Goal: Check status

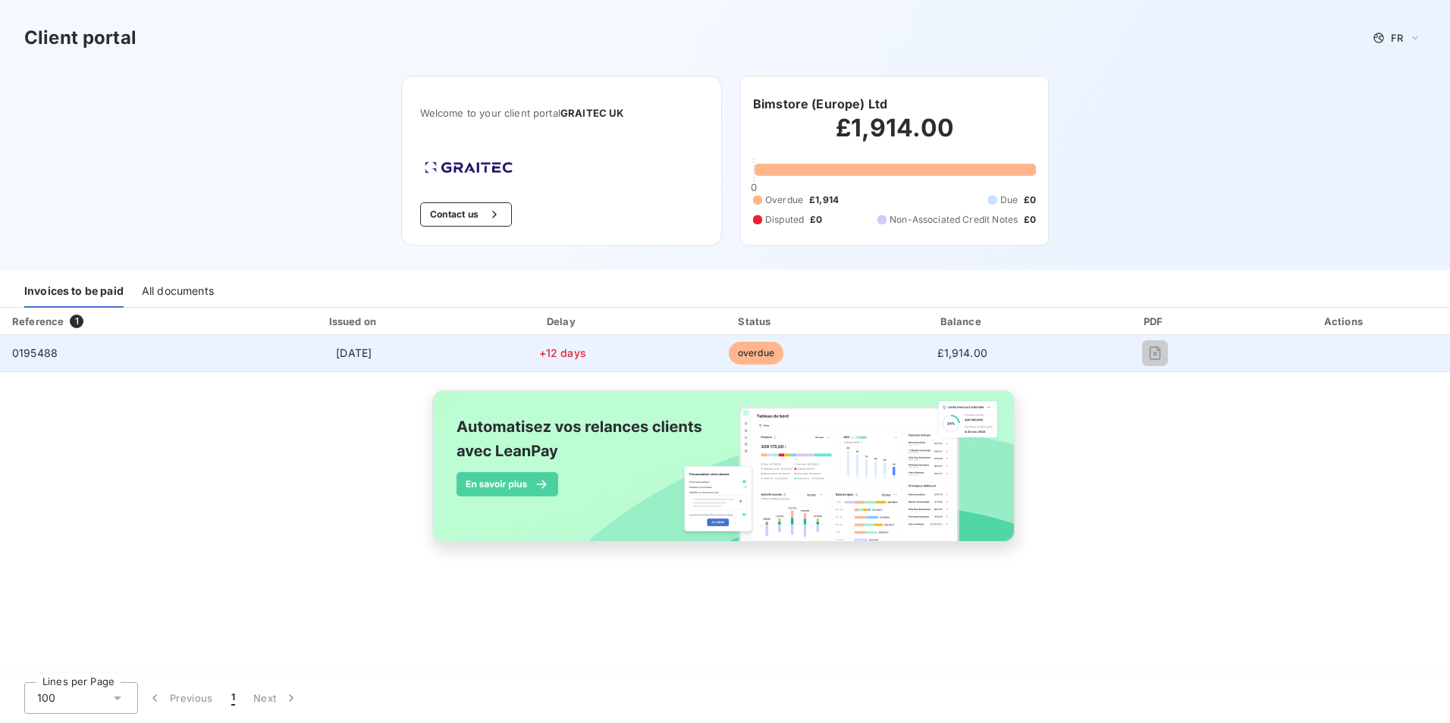
click at [46, 356] on span "0195488" at bounding box center [35, 353] width 46 height 13
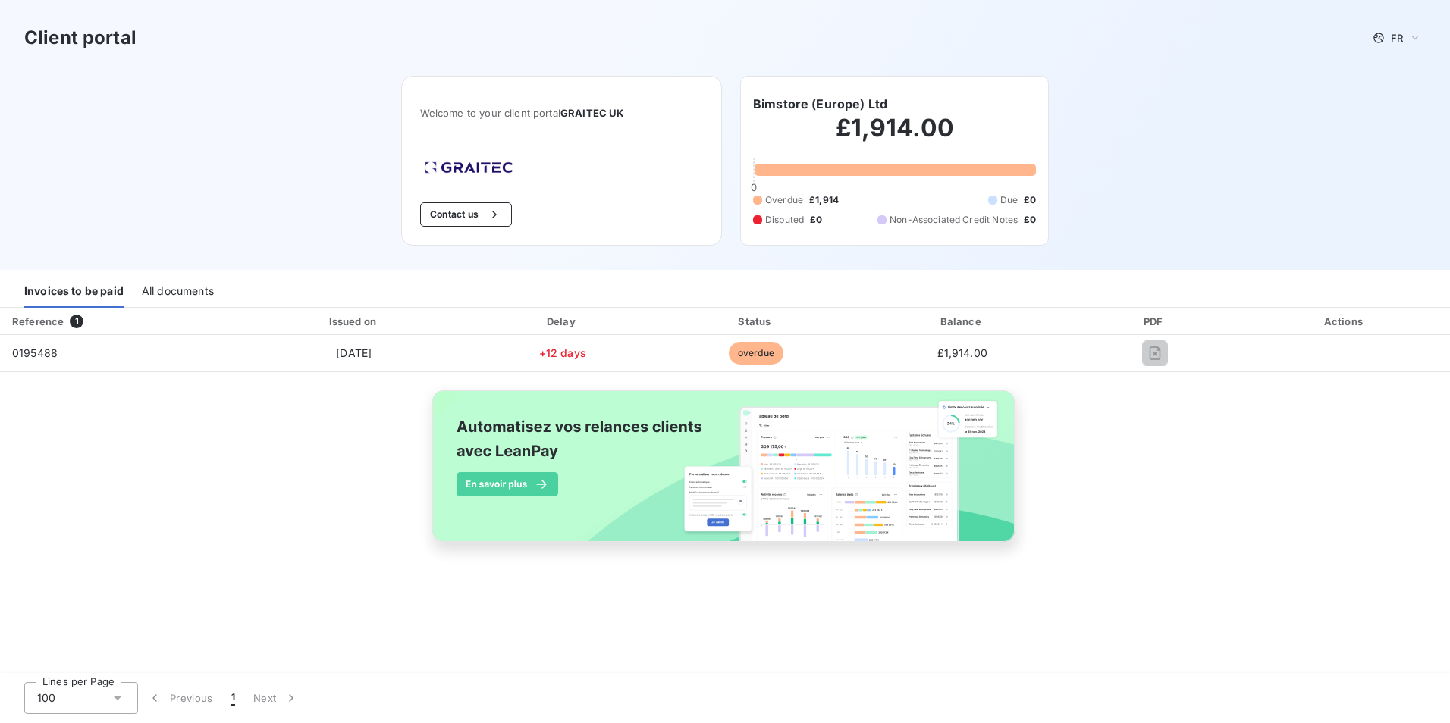
click at [182, 295] on div "All documents" at bounding box center [178, 292] width 72 height 32
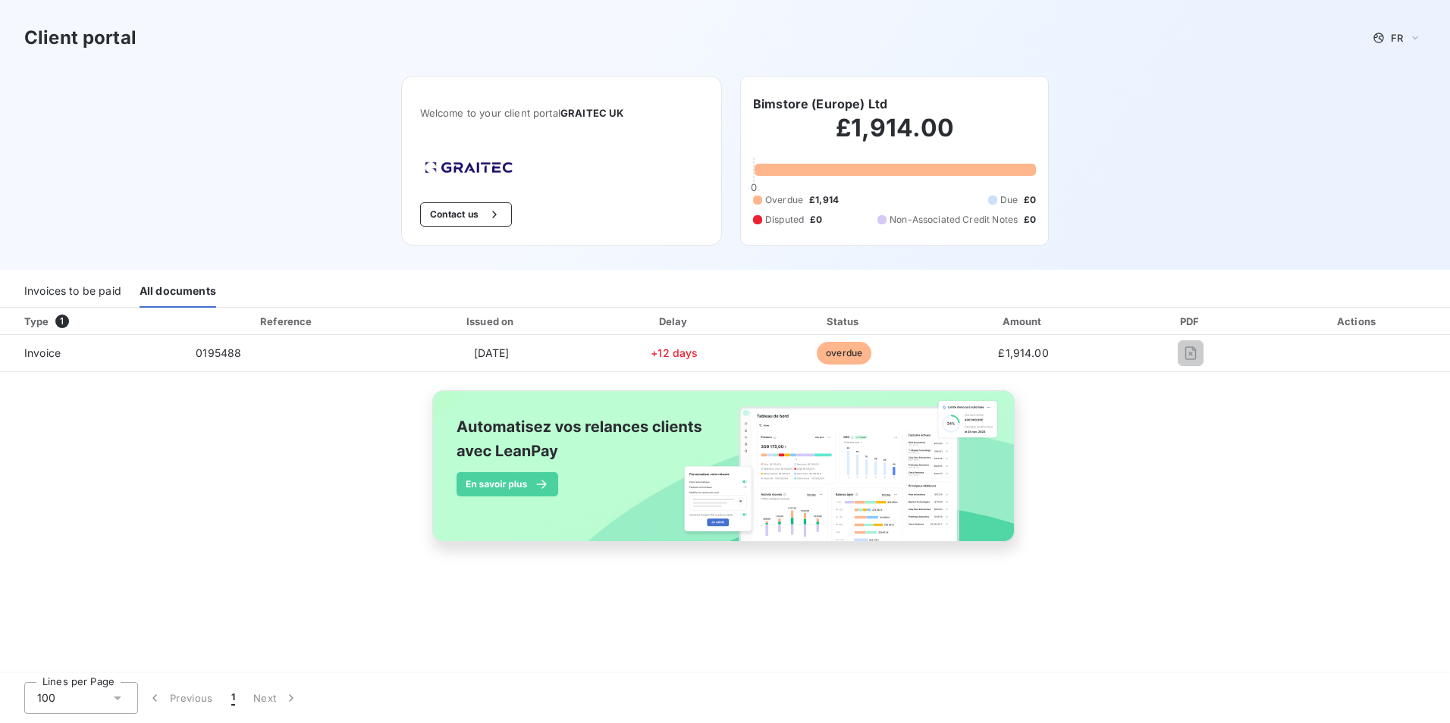
click at [232, 698] on span "1" at bounding box center [233, 698] width 4 height 15
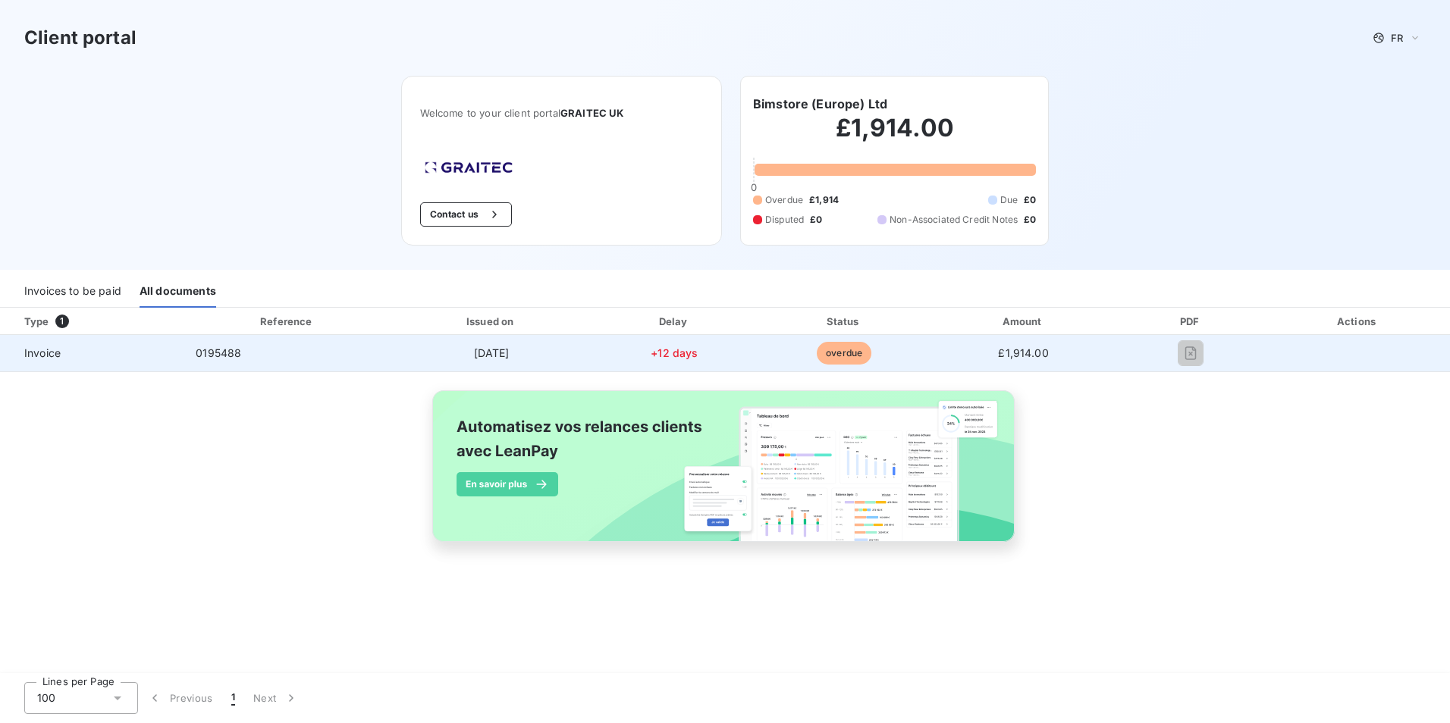
click at [831, 354] on span "overdue" at bounding box center [844, 353] width 55 height 23
click at [39, 359] on span "Invoice" at bounding box center [91, 353] width 159 height 15
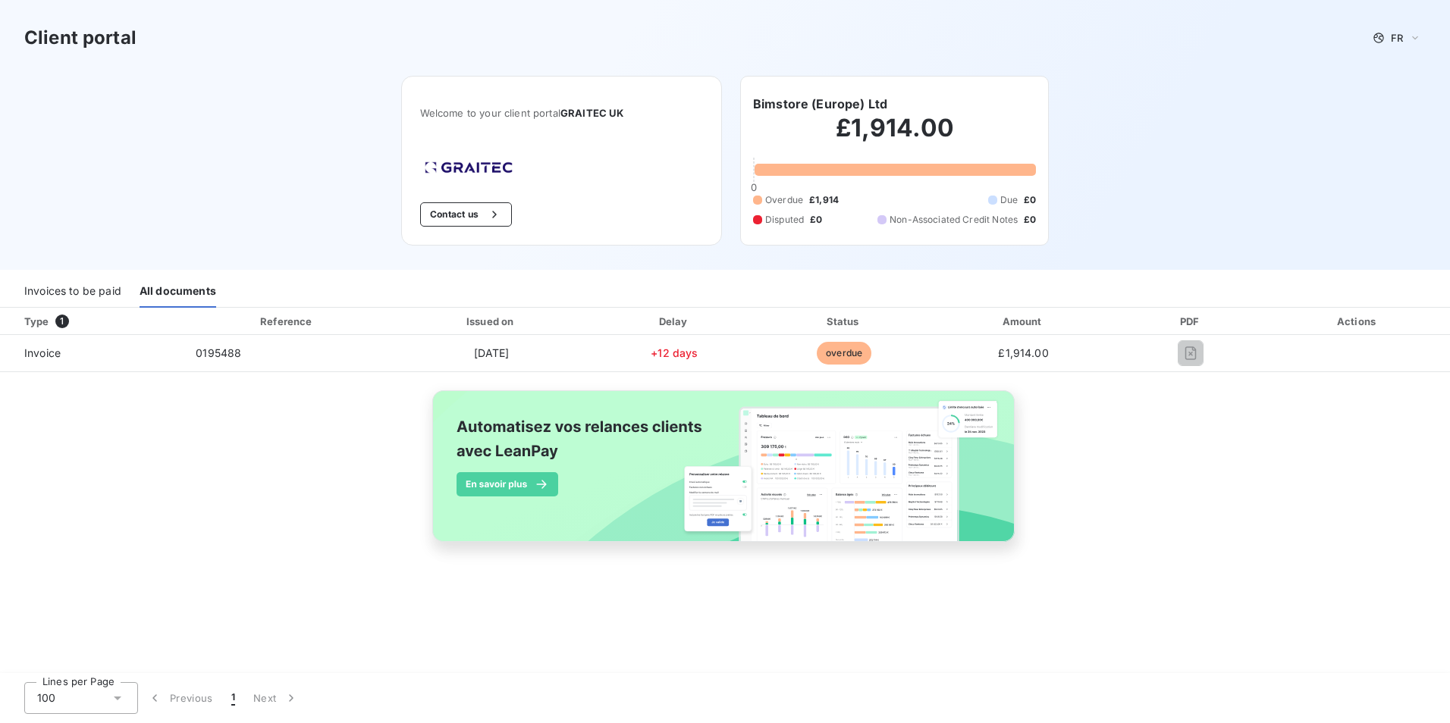
click at [61, 320] on span "1" at bounding box center [62, 322] width 14 height 14
click at [77, 291] on div "Invoices to be paid" at bounding box center [72, 292] width 97 height 32
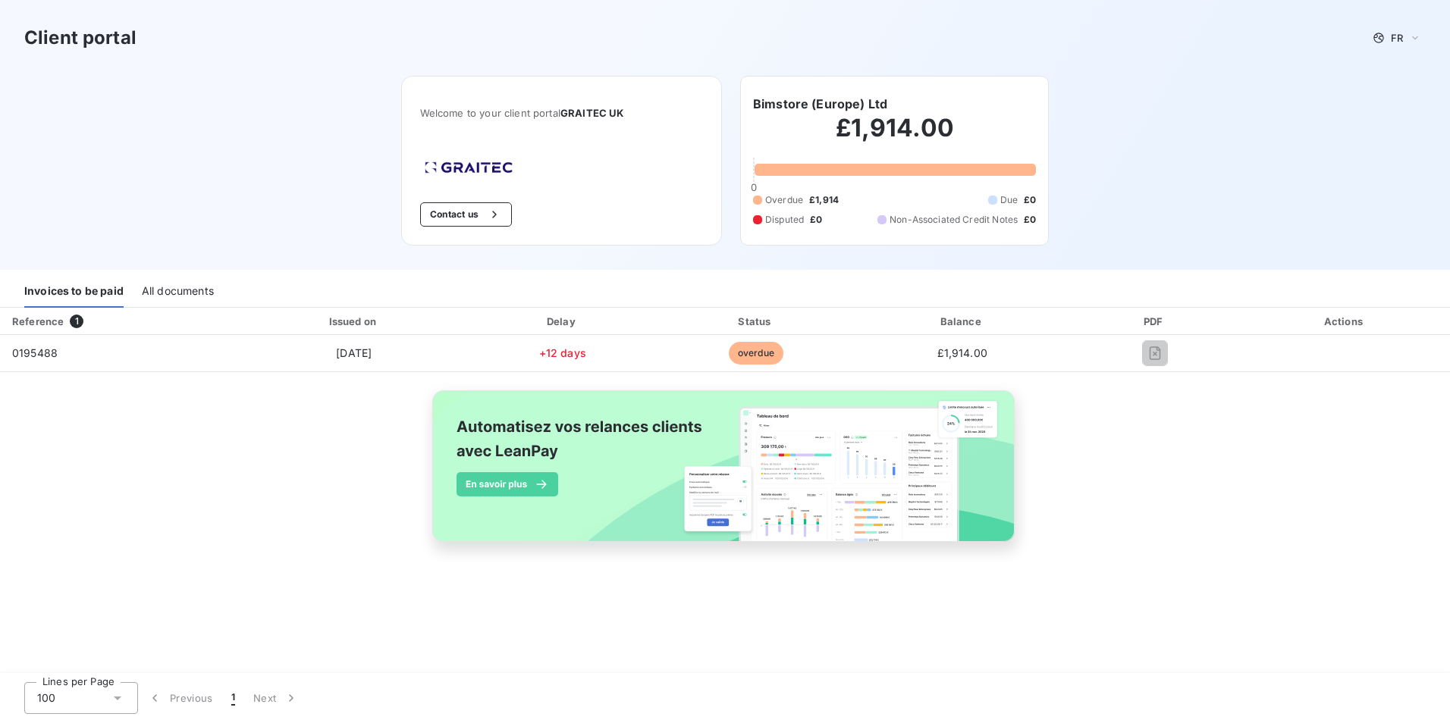
click at [190, 298] on div "All documents" at bounding box center [178, 292] width 72 height 32
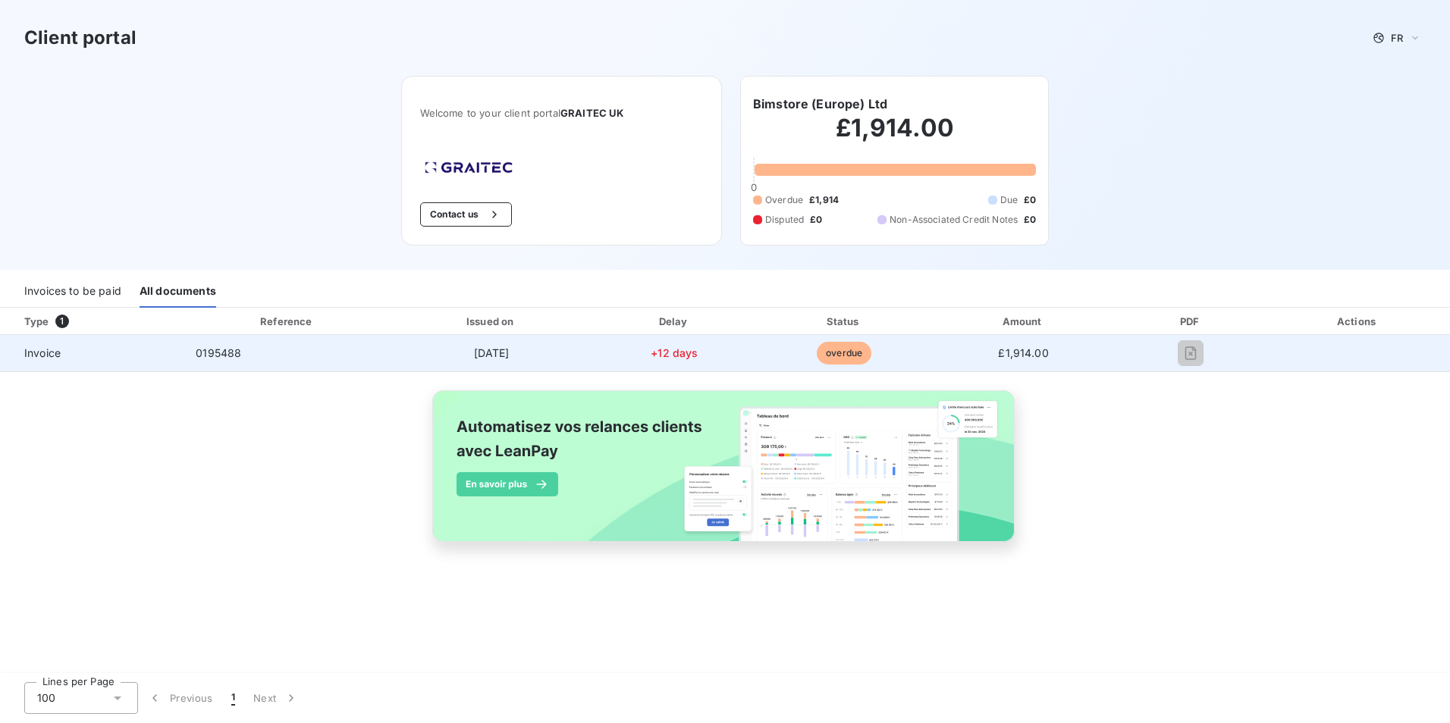
click at [212, 351] on span "0195488" at bounding box center [219, 353] width 46 height 13
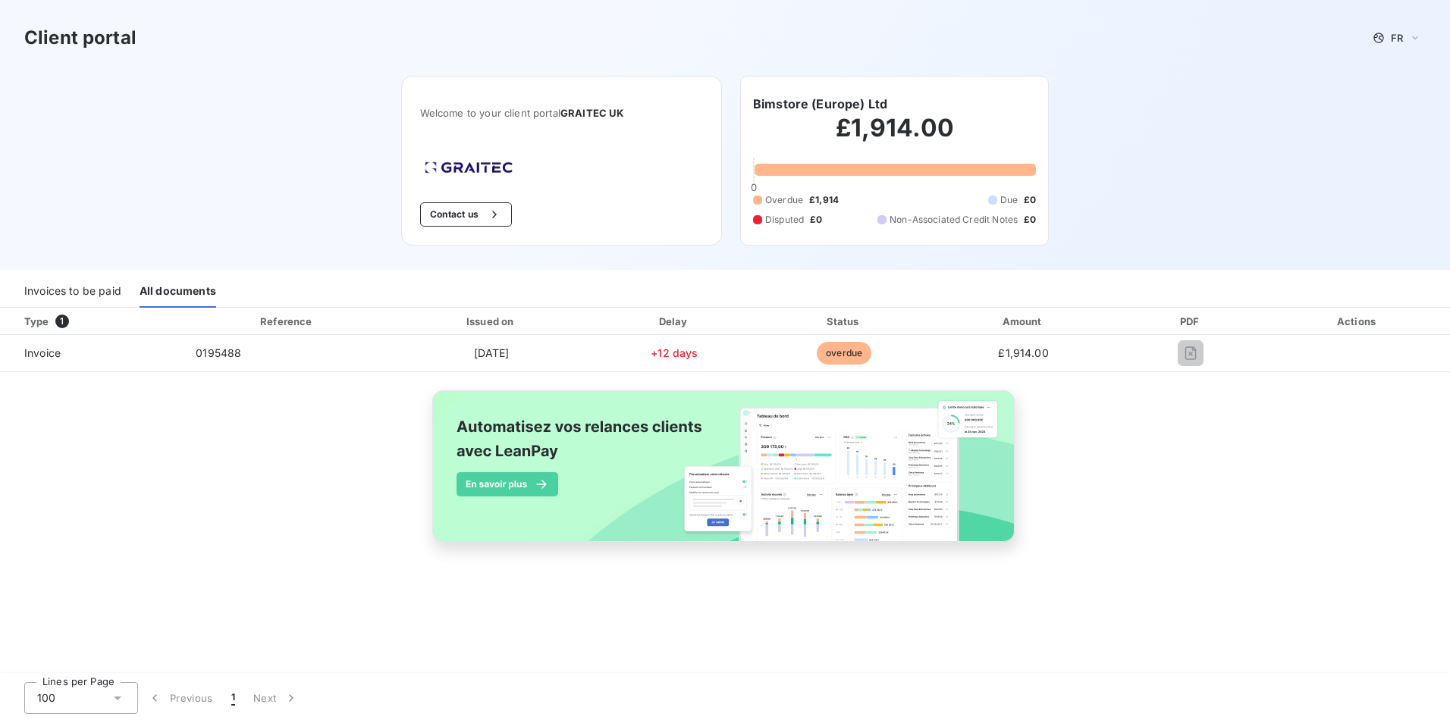
click at [98, 42] on h3 "Client portal" at bounding box center [80, 37] width 112 height 27
click at [1416, 39] on icon at bounding box center [1415, 37] width 6 height 3
click at [1400, 98] on span "English" at bounding box center [1399, 97] width 35 height 14
click at [897, 111] on div "Bimstore (Europe) Ltd" at bounding box center [894, 104] width 283 height 18
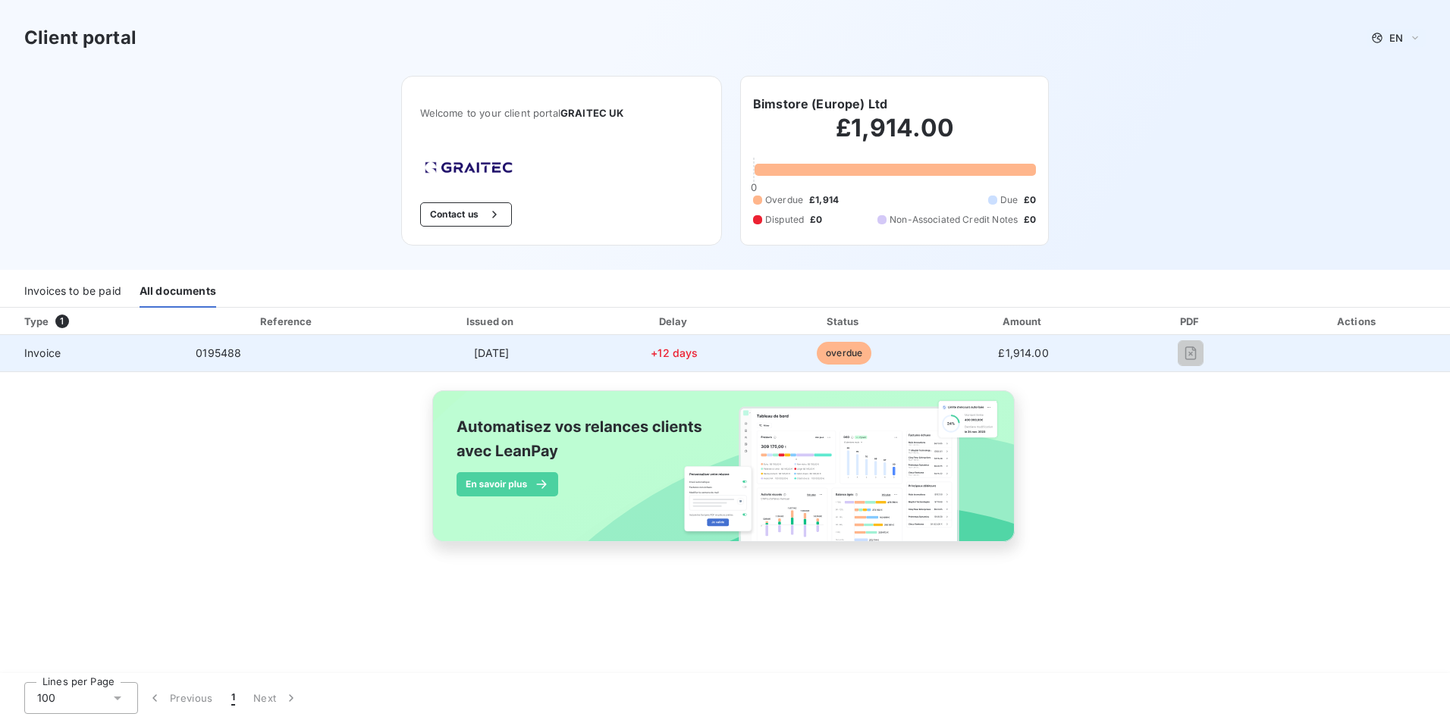
click at [836, 359] on span "overdue" at bounding box center [844, 353] width 55 height 23
